Goal: Information Seeking & Learning: Learn about a topic

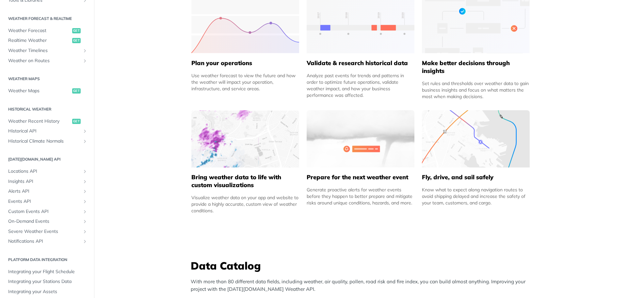
scroll to position [137, 0]
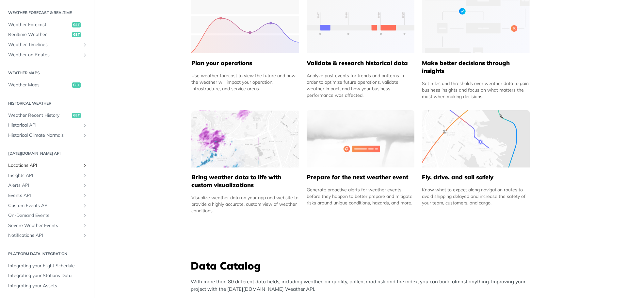
click at [33, 165] on span "Locations API" at bounding box center [44, 165] width 73 height 7
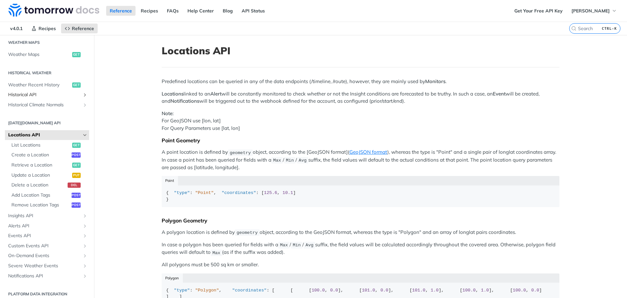
click at [31, 95] on span "Historical API" at bounding box center [44, 94] width 73 height 7
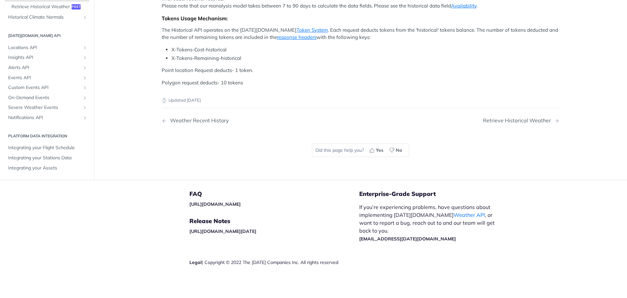
scroll to position [294, 0]
click at [535, 123] on div "Retrieve Historical Weather" at bounding box center [518, 120] width 71 height 6
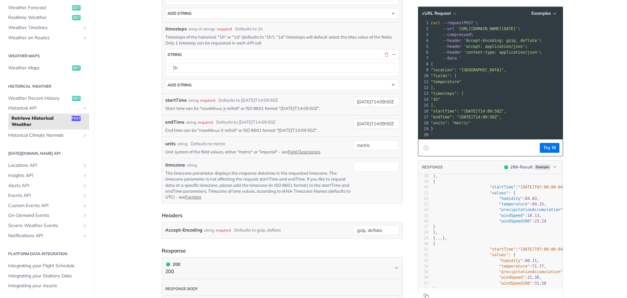
scroll to position [120, 0]
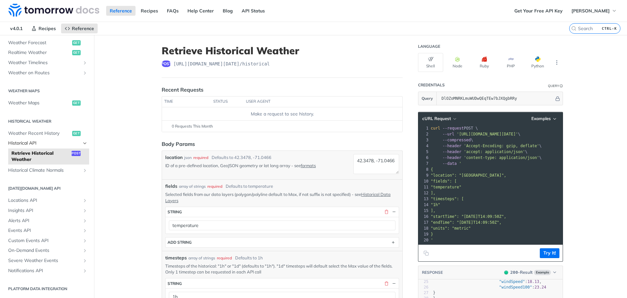
click at [82, 143] on icon "Hide subpages for Historical API" at bounding box center [84, 142] width 5 height 5
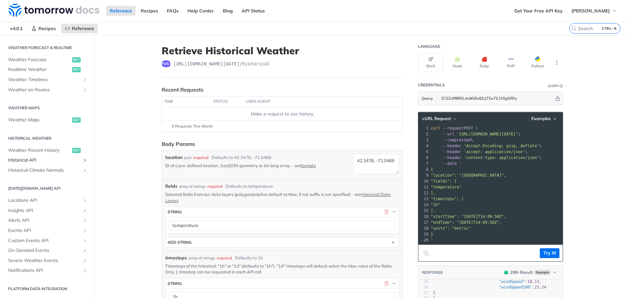
click at [82, 158] on icon "Show subpages for Historical API" at bounding box center [84, 159] width 5 height 5
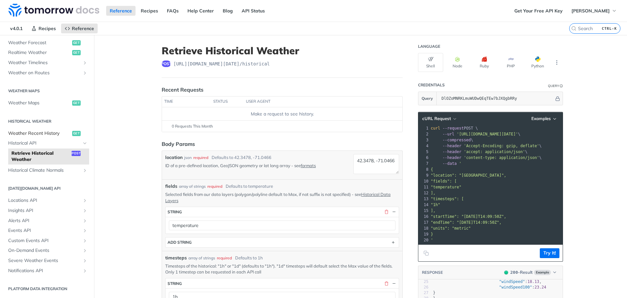
click at [45, 132] on span "Weather Recent History" at bounding box center [39, 133] width 62 height 7
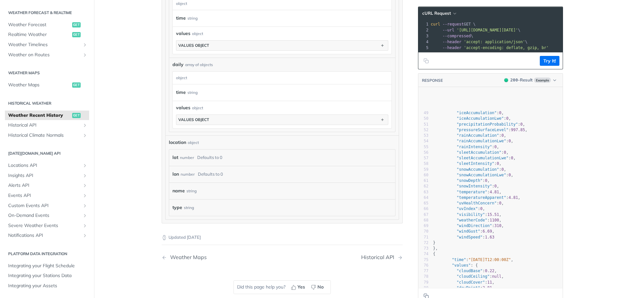
scroll to position [392, 0]
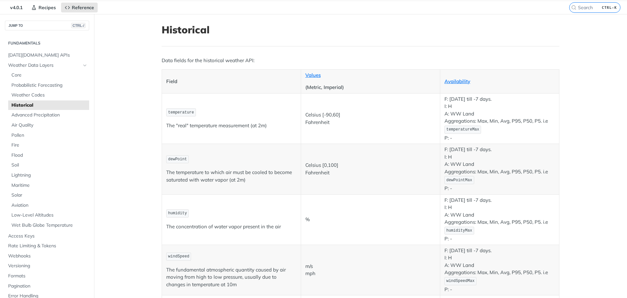
scroll to position [33, 0]
